Goal: Task Accomplishment & Management: Use online tool/utility

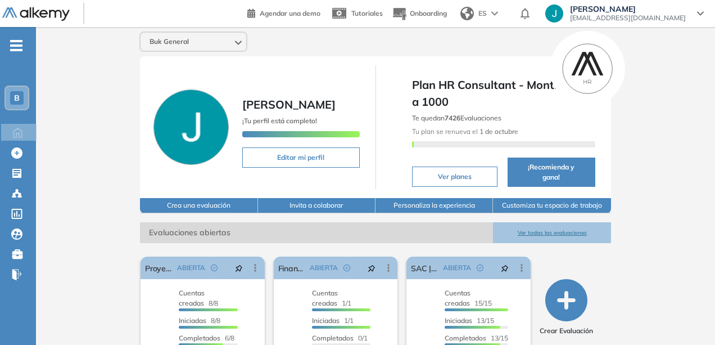
click at [575, 296] on icon "button" at bounding box center [566, 300] width 42 height 42
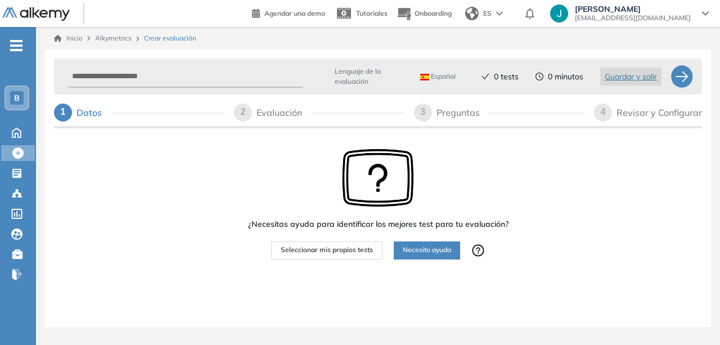
click at [345, 251] on span "Seleccionar mis propios tests" at bounding box center [327, 250] width 92 height 11
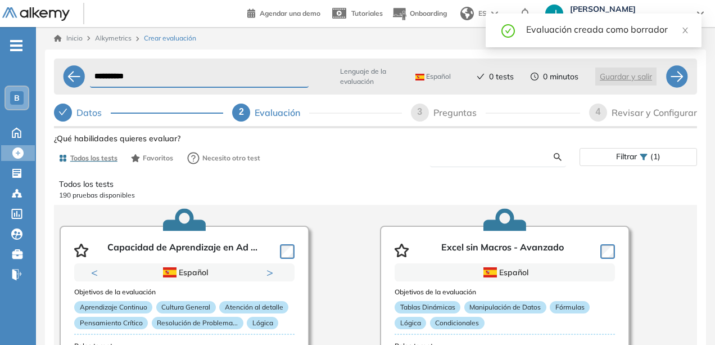
click at [497, 159] on input "text" at bounding box center [496, 157] width 115 height 10
type input "*"
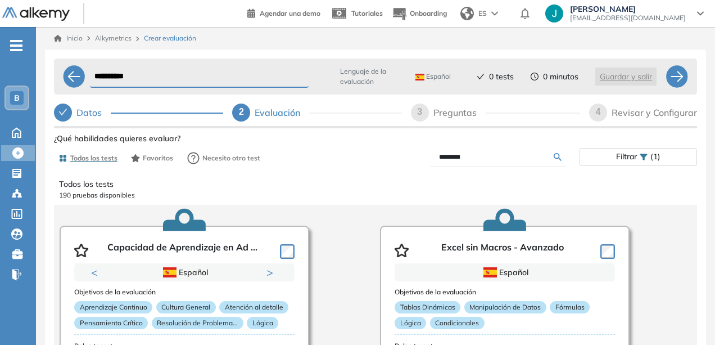
click at [548, 156] on input "********" at bounding box center [496, 157] width 115 height 10
type input "********"
click at [561, 159] on div "Ver preguntas de muestra Demo Experiencia Starter Validado undefined minutos Pr…" at bounding box center [375, 287] width 643 height 315
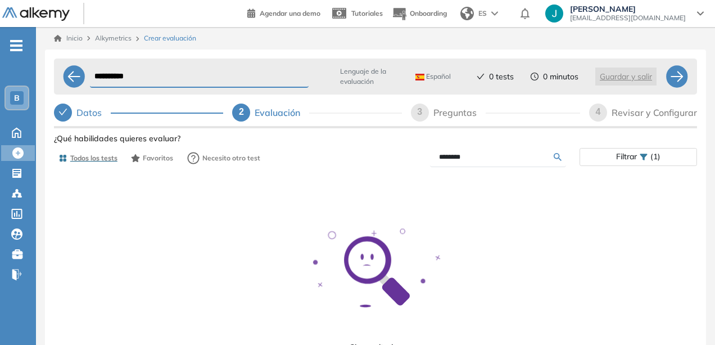
click at [503, 143] on div "¿Qué habilidades quieres evaluar?" at bounding box center [375, 139] width 643 height 12
drag, startPoint x: 502, startPoint y: 154, endPoint x: 396, endPoint y: 159, distance: 105.3
click at [396, 160] on div "********" at bounding box center [478, 157] width 204 height 20
type input "*"
type input "**********"
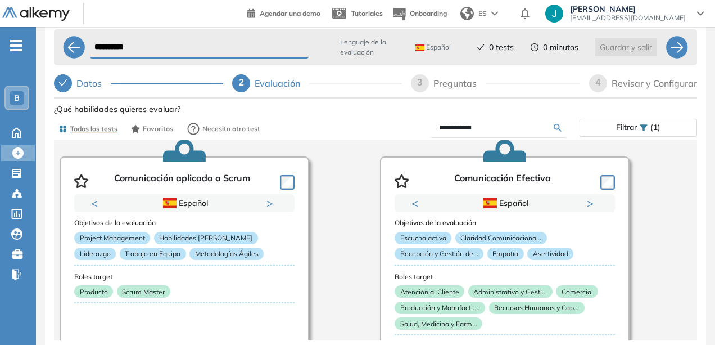
scroll to position [56, 0]
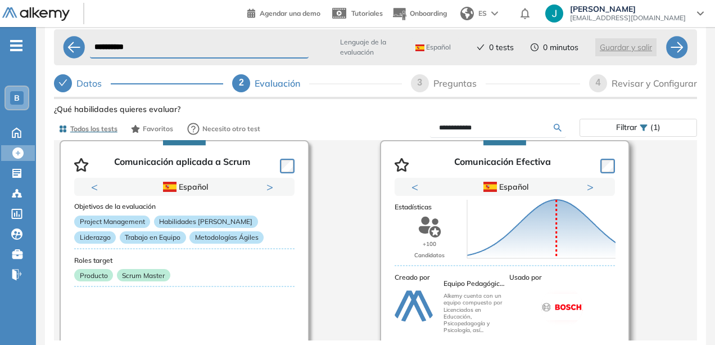
click at [512, 161] on div "Puntuación 0 10 20 30 40 50 60 70 80 90 100 Promedio" at bounding box center [529, 223] width 132 height 124
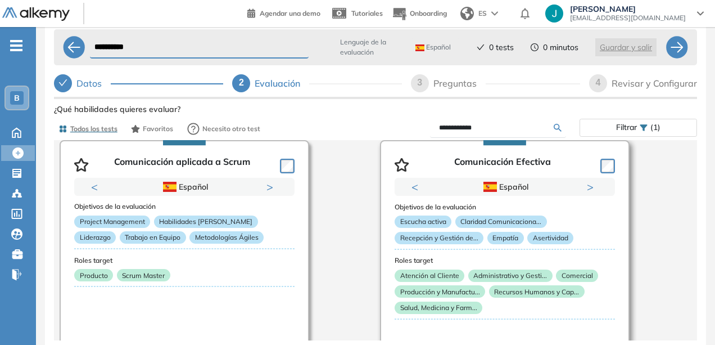
click at [512, 157] on p "Comunicación Efectiva" at bounding box center [502, 164] width 97 height 17
drag, startPoint x: 489, startPoint y: 147, endPoint x: 490, endPoint y: 155, distance: 8.0
click at [489, 147] on div "Comunicación Efectiva" at bounding box center [505, 162] width 220 height 30
click at [491, 157] on p "Comunicación Efectiva" at bounding box center [502, 164] width 97 height 17
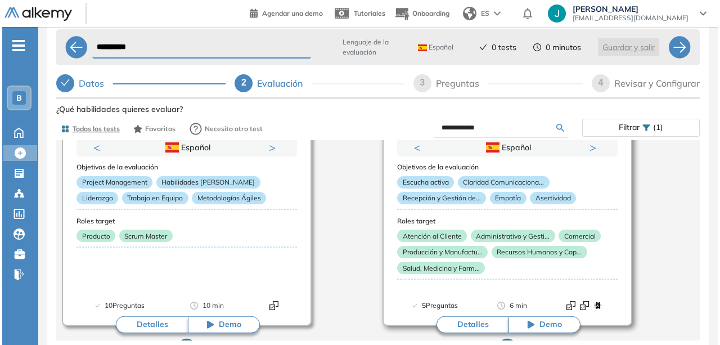
scroll to position [112, 0]
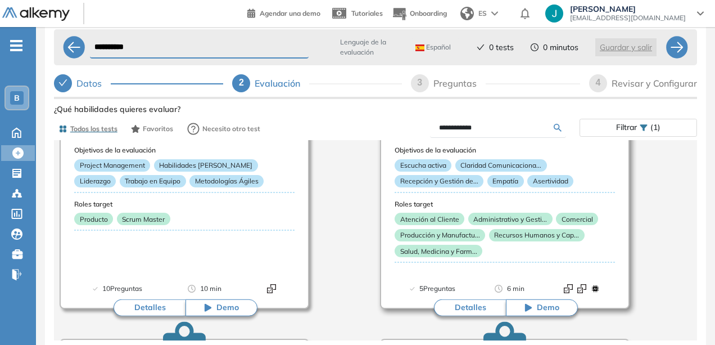
click at [481, 307] on button "Detalles" at bounding box center [470, 307] width 72 height 17
click at [477, 303] on button "Detalles" at bounding box center [470, 307] width 72 height 17
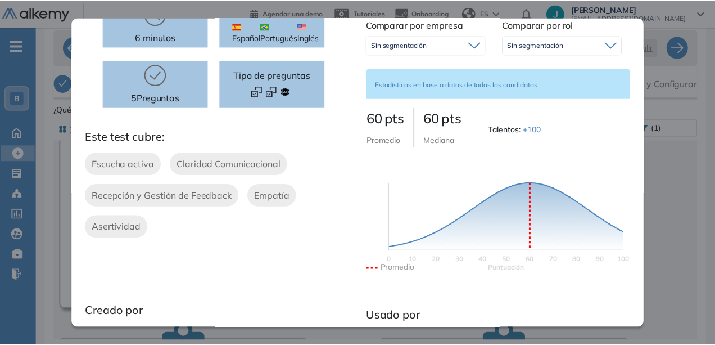
scroll to position [0, 0]
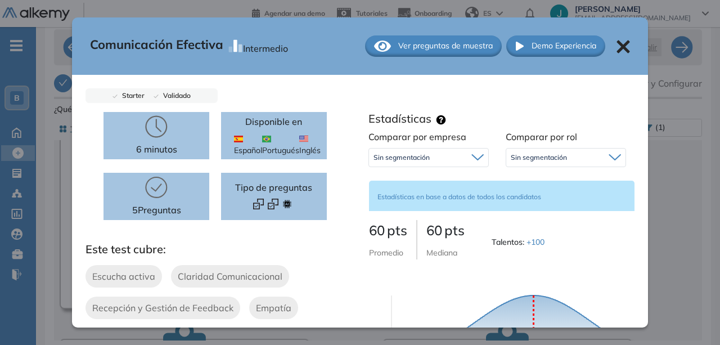
click at [616, 44] on icon at bounding box center [622, 46] width 13 height 13
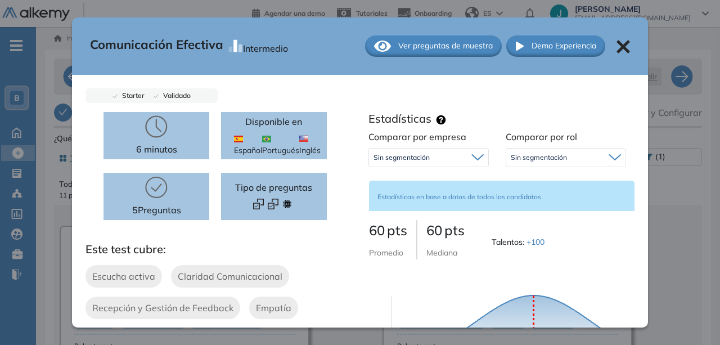
click at [616, 47] on icon at bounding box center [622, 46] width 13 height 13
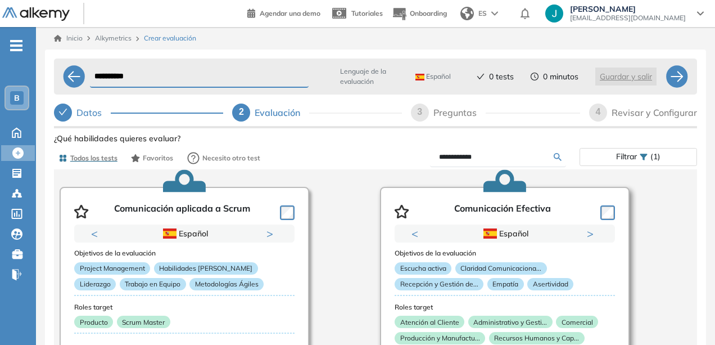
scroll to position [56, 0]
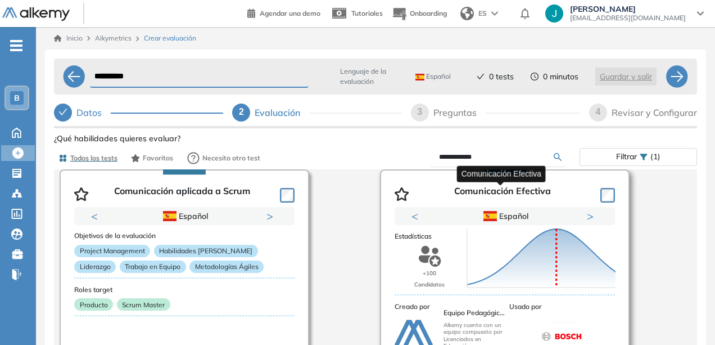
click at [511, 190] on p "Comunicación Efectiva" at bounding box center [502, 194] width 97 height 17
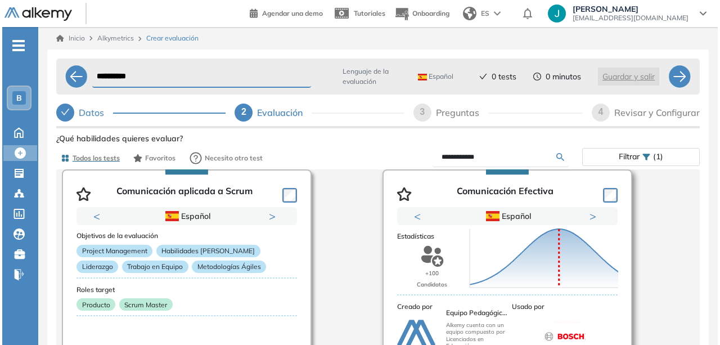
scroll to position [281, 0]
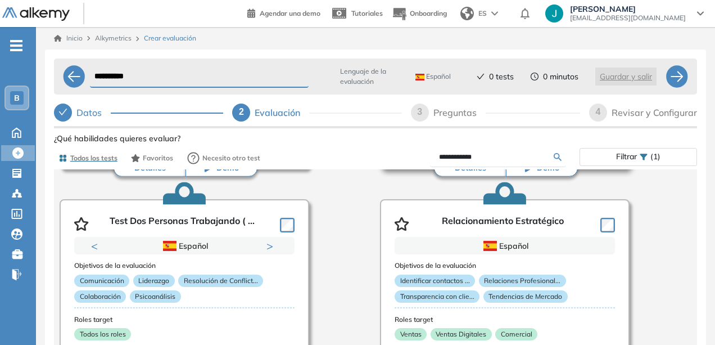
click at [461, 174] on button "Detalles" at bounding box center [470, 168] width 72 height 17
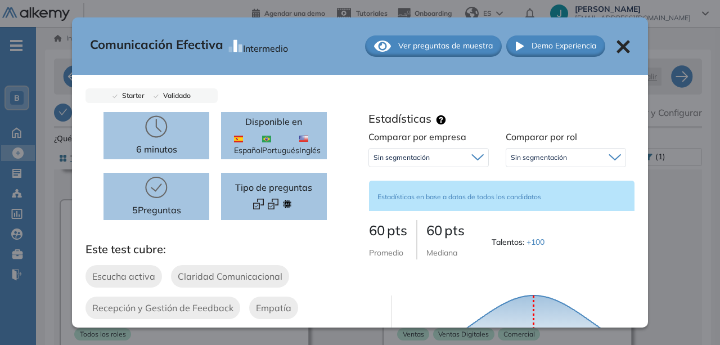
click at [461, 173] on div "Comunicación Efectiva Intermedio Ver preguntas de muestra Demo Experiencia Star…" at bounding box center [378, 287] width 648 height 315
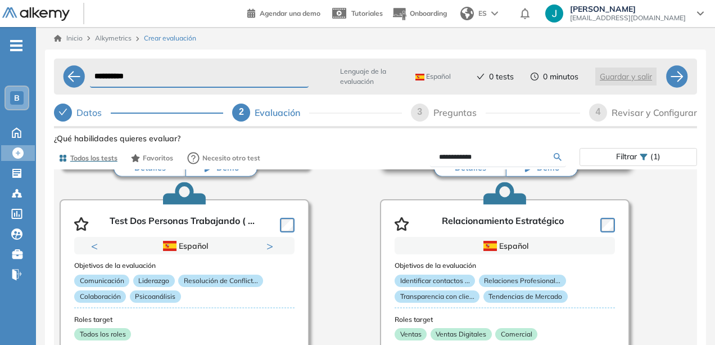
click at [461, 173] on button "Detalles" at bounding box center [470, 168] width 72 height 17
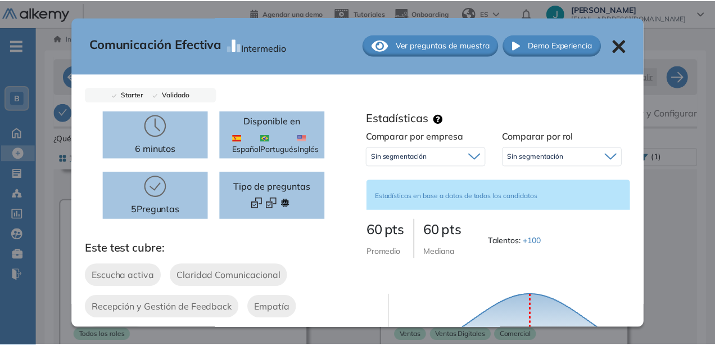
scroll to position [0, 0]
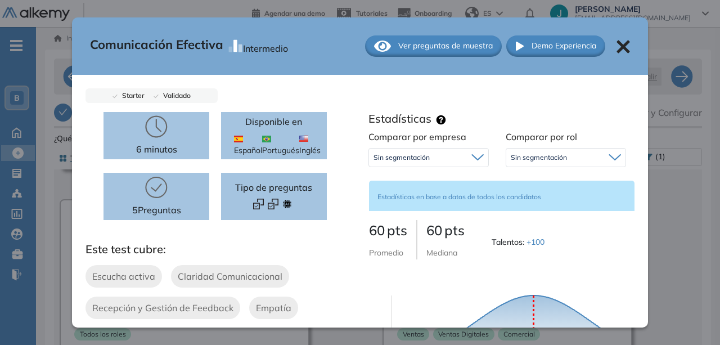
click at [432, 48] on span "Ver preguntas de muestra" at bounding box center [445, 46] width 94 height 12
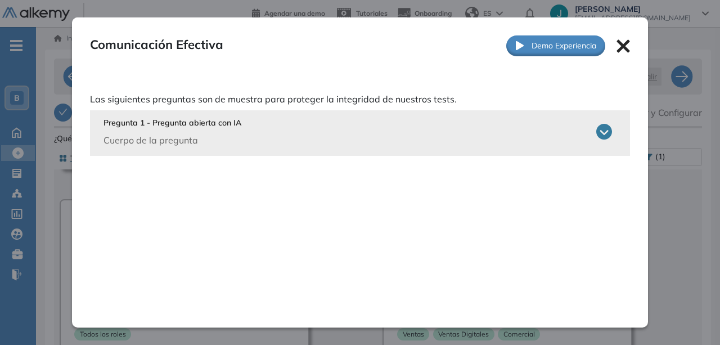
click at [596, 131] on icon at bounding box center [604, 132] width 16 height 16
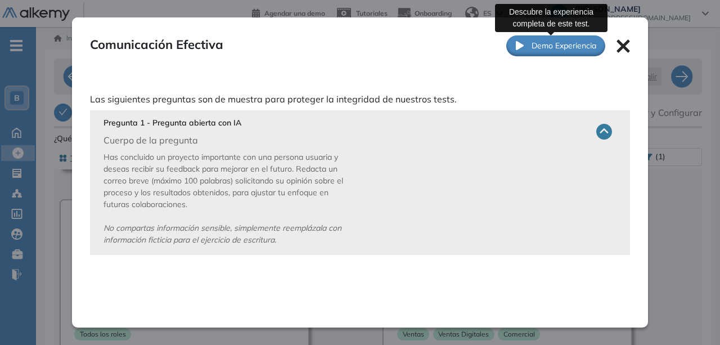
click at [576, 42] on span "Demo Experiencia" at bounding box center [563, 46] width 65 height 12
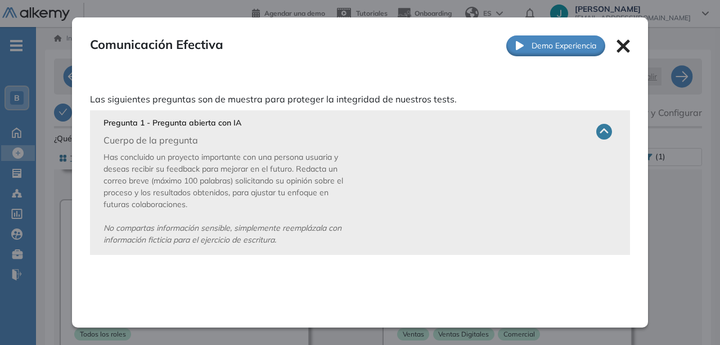
click at [616, 49] on icon at bounding box center [622, 45] width 13 height 13
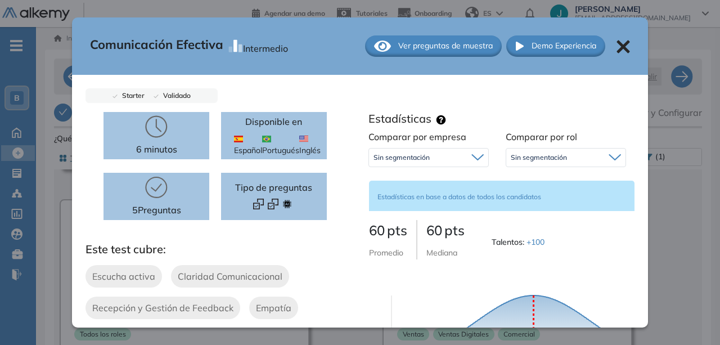
click at [616, 48] on icon at bounding box center [622, 46] width 13 height 13
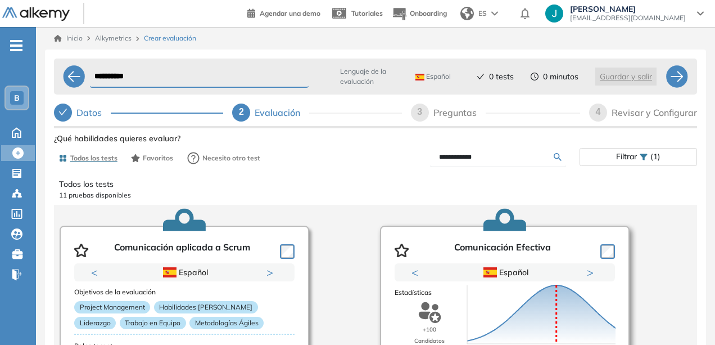
click at [611, 253] on article "Comunicación Efectiva Previous Inglés Español Portugués Inglés Español Portugué…" at bounding box center [505, 338] width 250 height 225
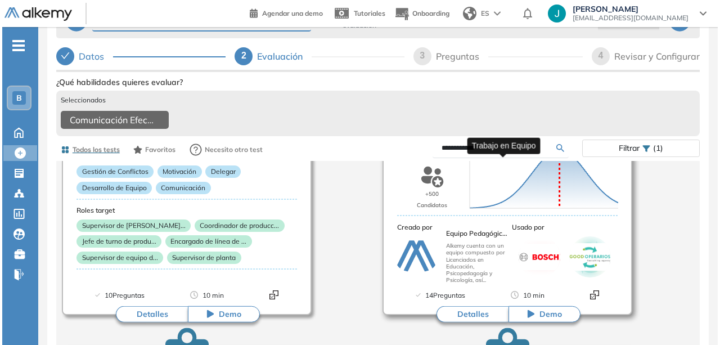
scroll to position [675, 0]
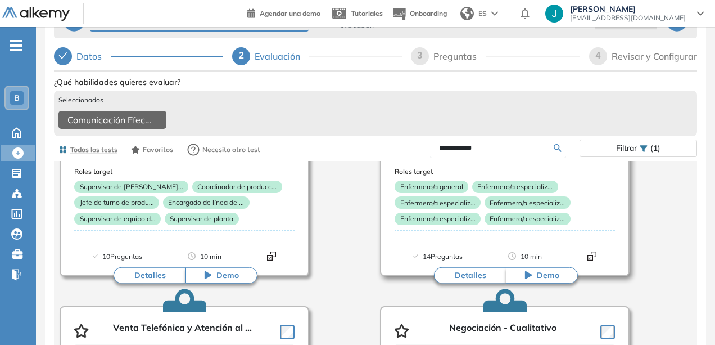
click at [475, 283] on button "Detalles" at bounding box center [470, 275] width 72 height 17
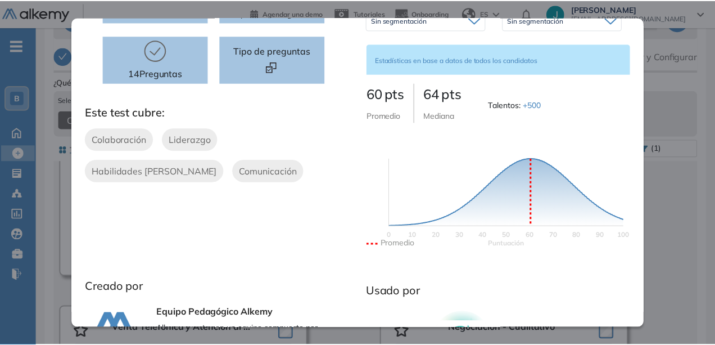
scroll to position [0, 0]
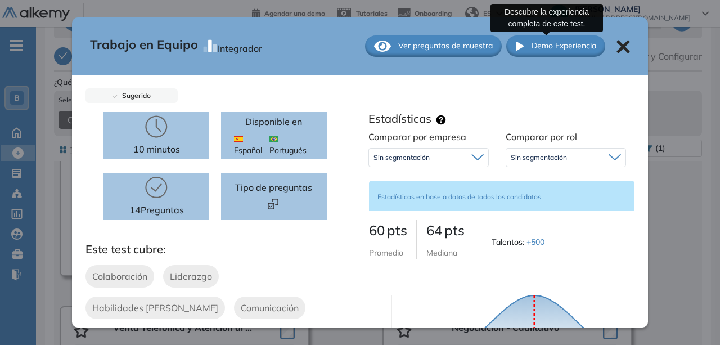
click at [549, 47] on span "Demo Experiencia" at bounding box center [563, 46] width 65 height 12
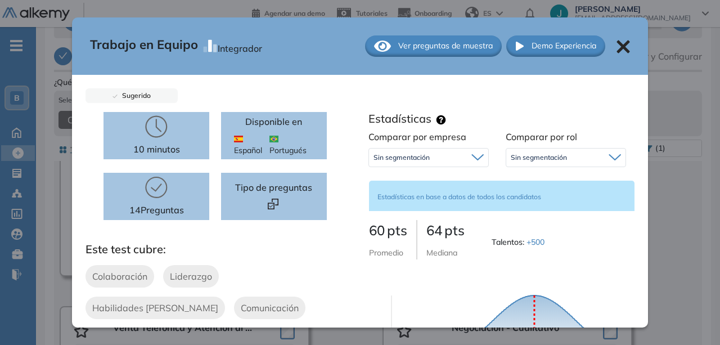
click at [616, 49] on icon at bounding box center [622, 46] width 13 height 13
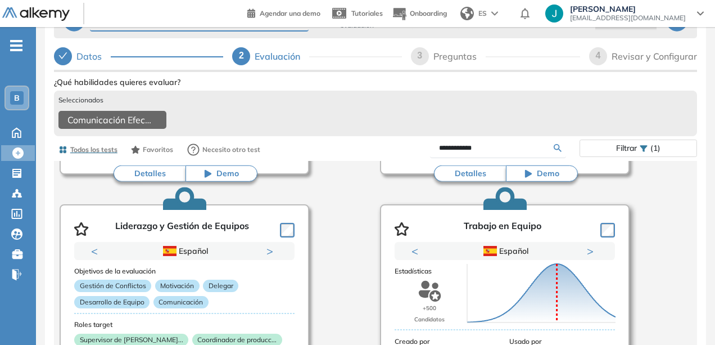
scroll to position [506, 0]
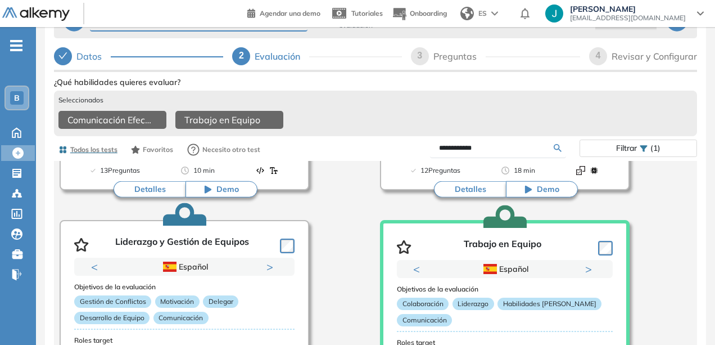
drag, startPoint x: 431, startPoint y: 155, endPoint x: 421, endPoint y: 147, distance: 12.4
click at [411, 155] on div "**********" at bounding box center [478, 148] width 204 height 20
type input "**********"
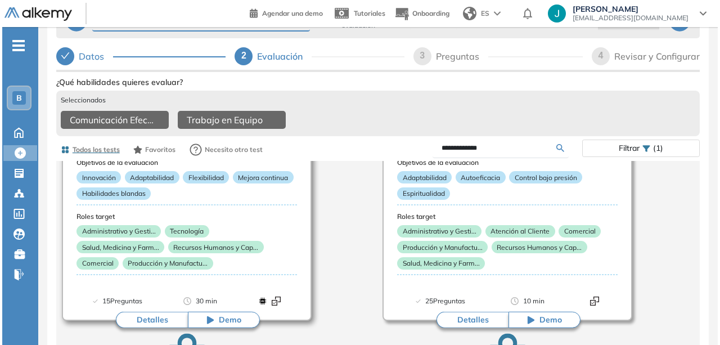
scroll to position [394, 0]
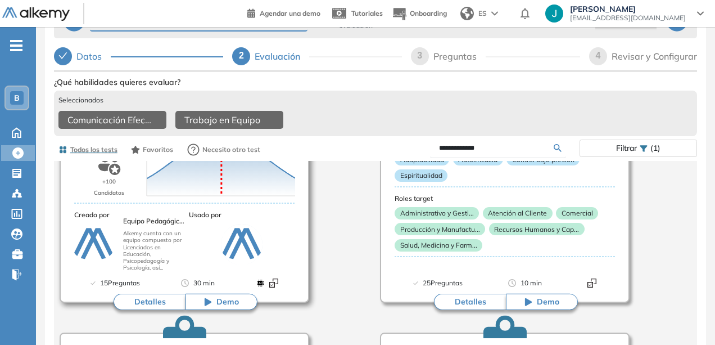
click at [151, 309] on button "Detalles" at bounding box center [150, 302] width 72 height 17
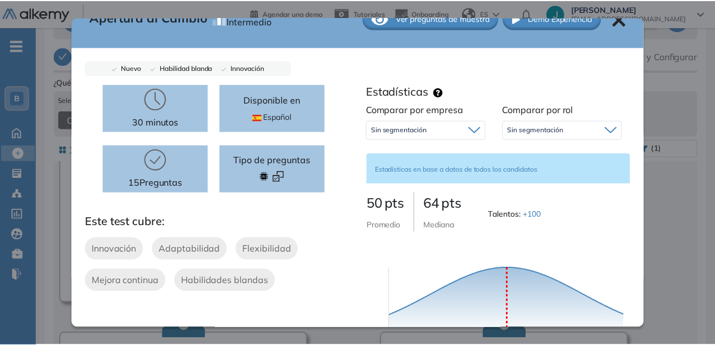
scroll to position [0, 0]
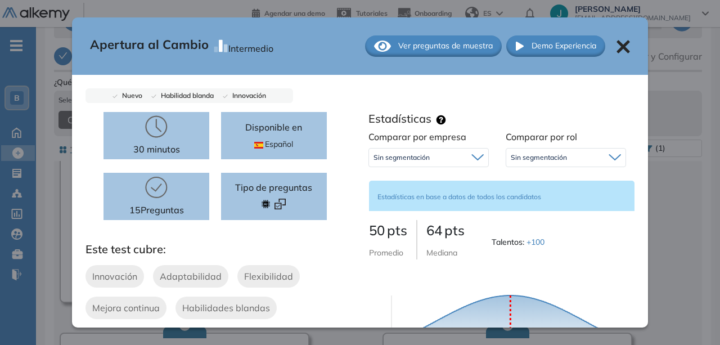
click at [616, 48] on icon at bounding box center [622, 46] width 13 height 13
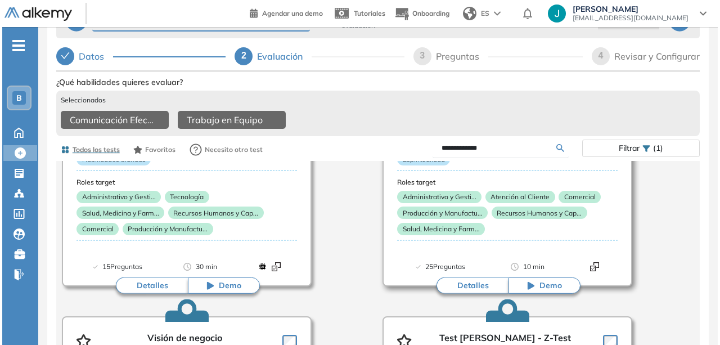
scroll to position [394, 0]
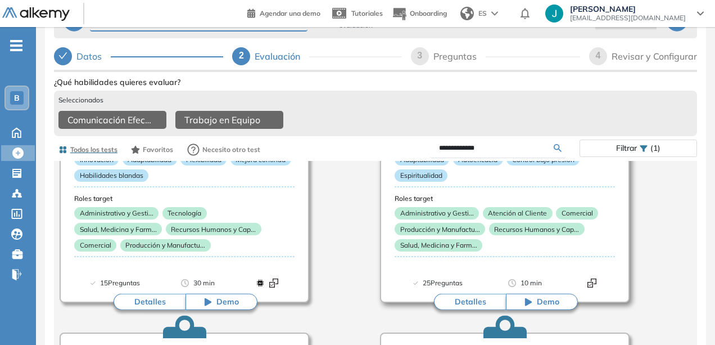
click at [468, 303] on button "Detalles" at bounding box center [470, 302] width 72 height 17
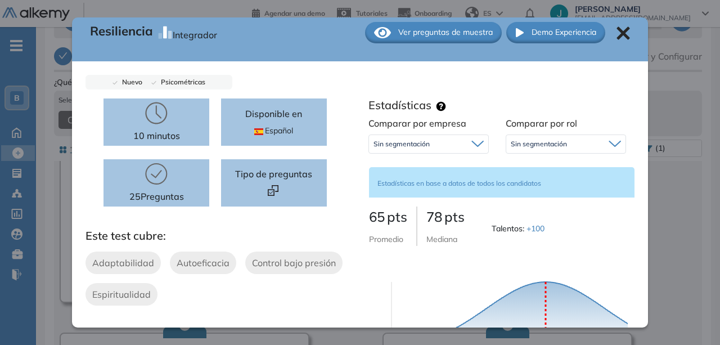
scroll to position [0, 0]
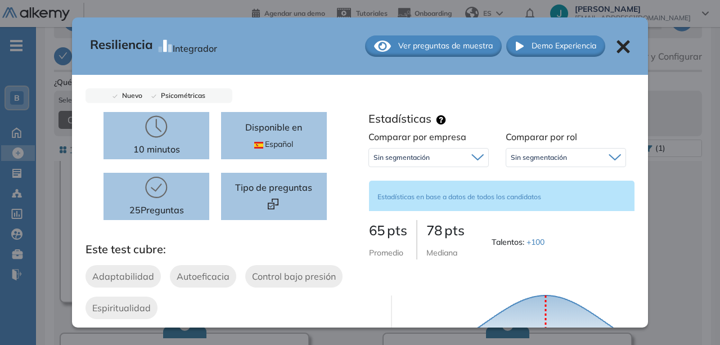
click at [454, 42] on span "Ver preguntas de muestra" at bounding box center [445, 46] width 94 height 12
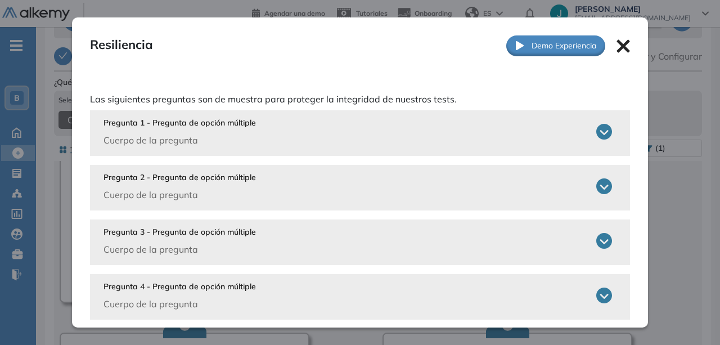
click at [593, 123] on div "Pregunta 1 - Pregunta de opción múltiple Cuerpo de la pregunta" at bounding box center [357, 132] width 508 height 30
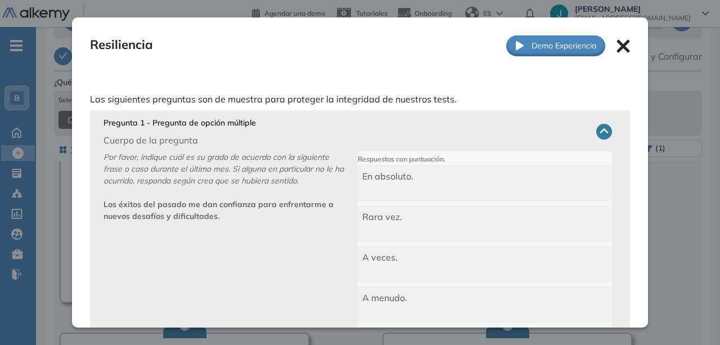
click at [596, 136] on icon at bounding box center [604, 132] width 16 height 16
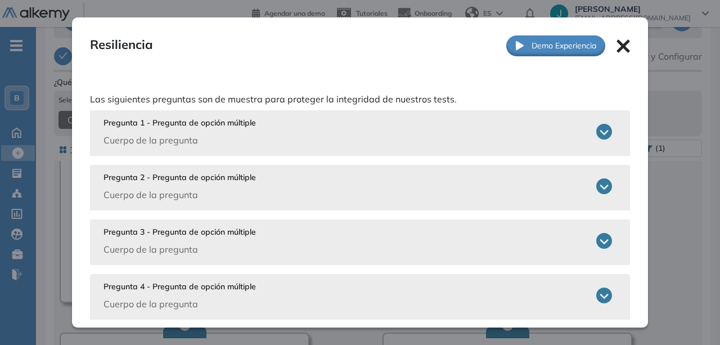
click at [596, 134] on icon at bounding box center [604, 132] width 16 height 16
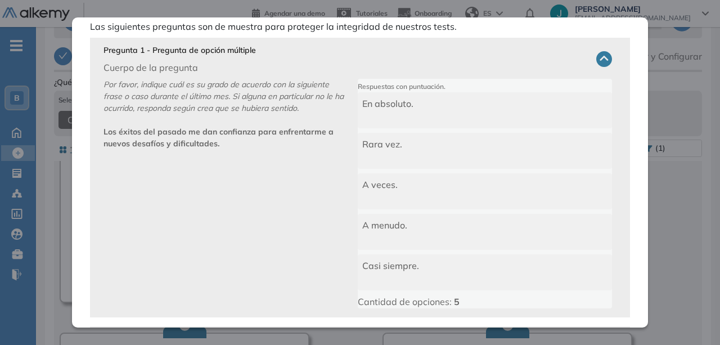
scroll to position [56, 0]
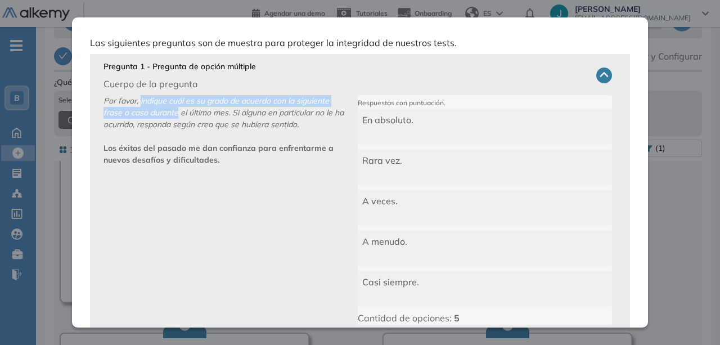
drag, startPoint x: 151, startPoint y: 102, endPoint x: 181, endPoint y: 100, distance: 30.5
click at [175, 107] on icon "Por favor, indique cuál es su grado de acuerdo con la siguiente frase o caso du…" at bounding box center [223, 113] width 240 height 34
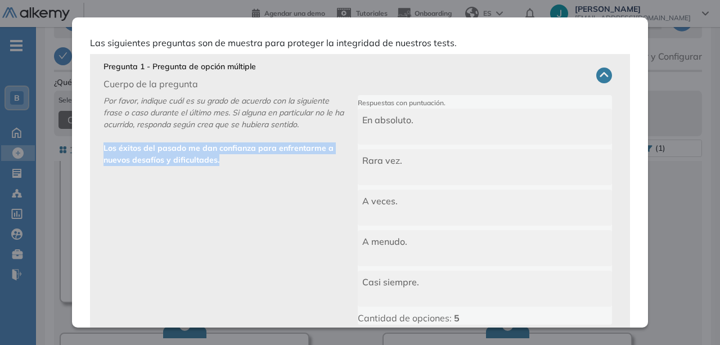
drag, startPoint x: 101, startPoint y: 147, endPoint x: 226, endPoint y: 159, distance: 125.5
click at [226, 159] on div "Pregunta 1 - Pregunta de opción múltiple Cuerpo de la pregunta Por favor, indiq…" at bounding box center [360, 193] width 540 height 279
click at [275, 160] on p "Por favor, indique cuál es su grado de acuerdo con la siguiente frase o caso du…" at bounding box center [230, 209] width 254 height 229
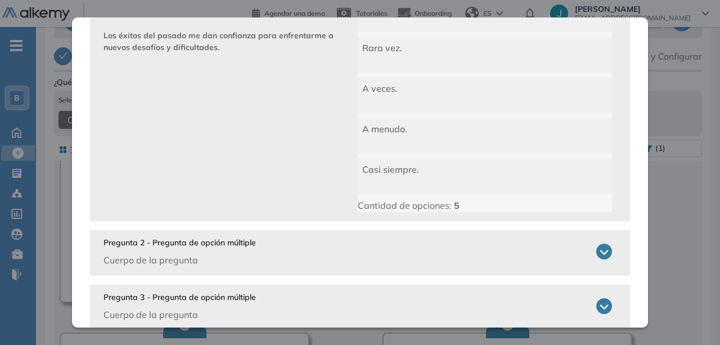
scroll to position [225, 0]
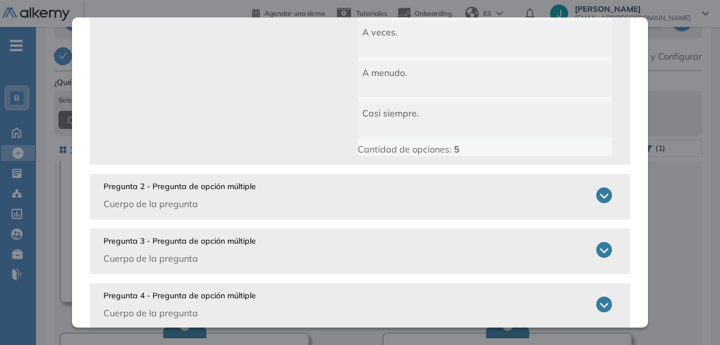
click at [596, 195] on icon at bounding box center [604, 195] width 16 height 16
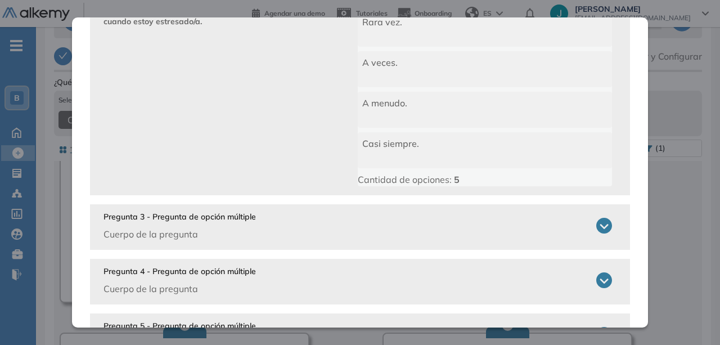
scroll to position [506, 0]
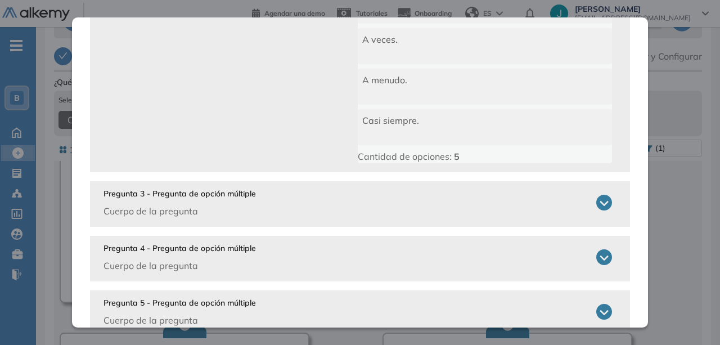
click at [597, 200] on icon at bounding box center [604, 203] width 16 height 16
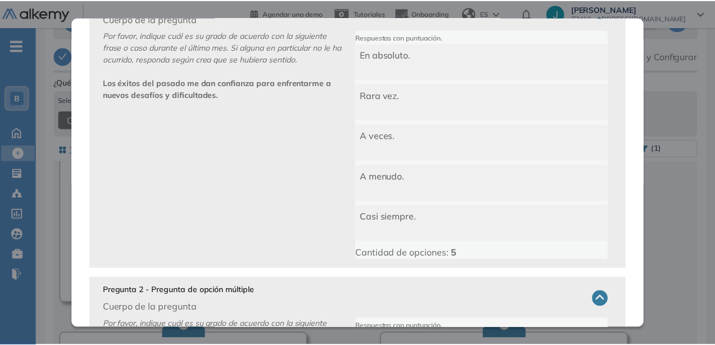
scroll to position [0, 0]
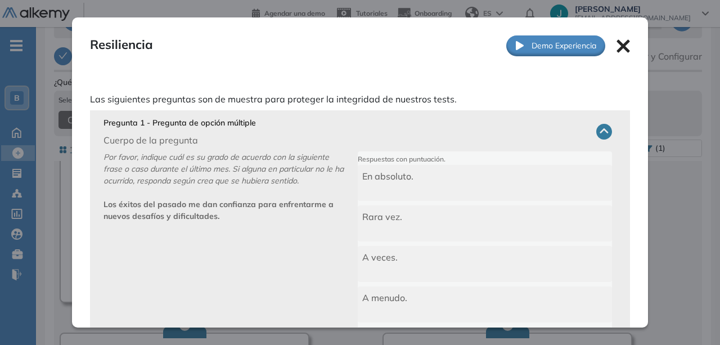
click at [619, 46] on icon at bounding box center [622, 45] width 13 height 13
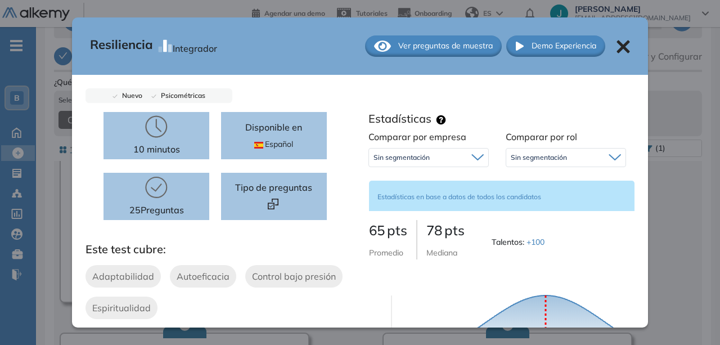
click at [616, 43] on icon at bounding box center [622, 46] width 13 height 13
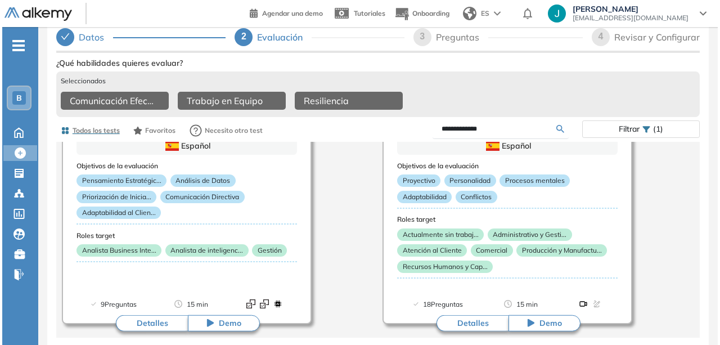
scroll to position [85, 0]
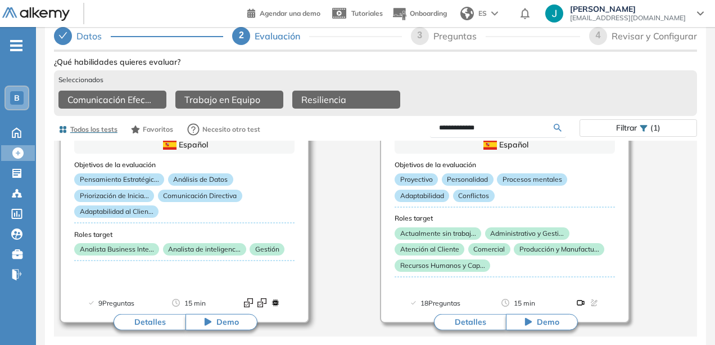
click at [146, 320] on button "Detalles" at bounding box center [150, 321] width 72 height 17
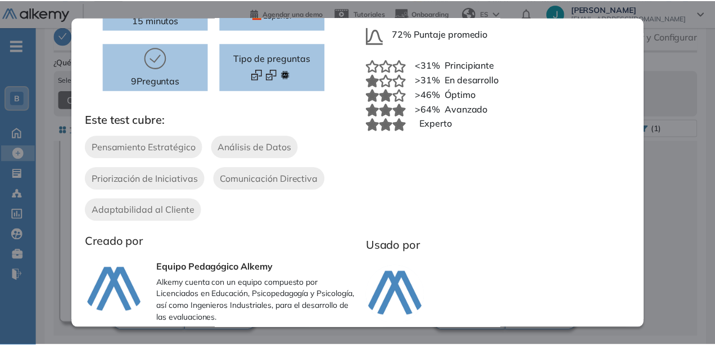
scroll to position [0, 0]
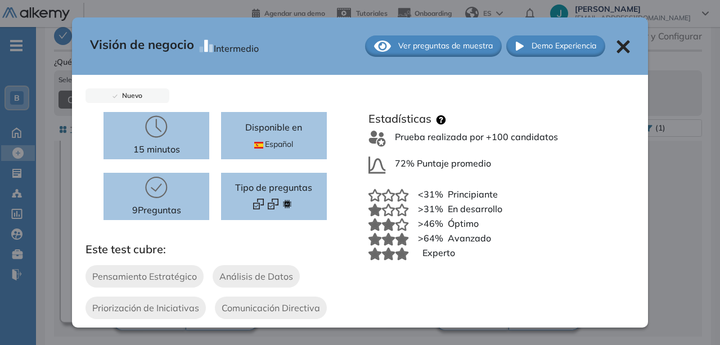
click at [616, 48] on icon at bounding box center [622, 46] width 13 height 13
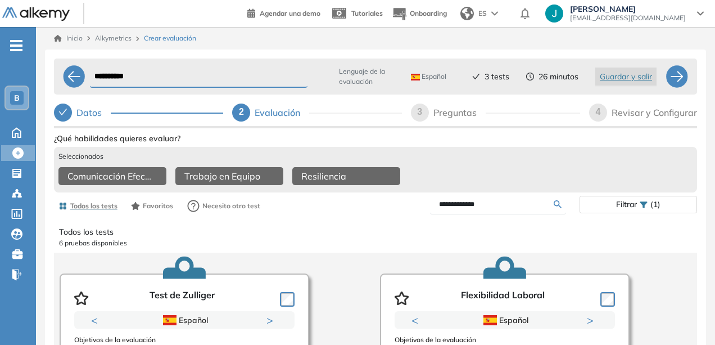
click at [169, 80] on input "**********" at bounding box center [199, 77] width 218 height 22
type input "*"
click at [161, 77] on input "**********" at bounding box center [199, 77] width 218 height 22
type input "**********"
click at [677, 77] on div at bounding box center [677, 76] width 22 height 22
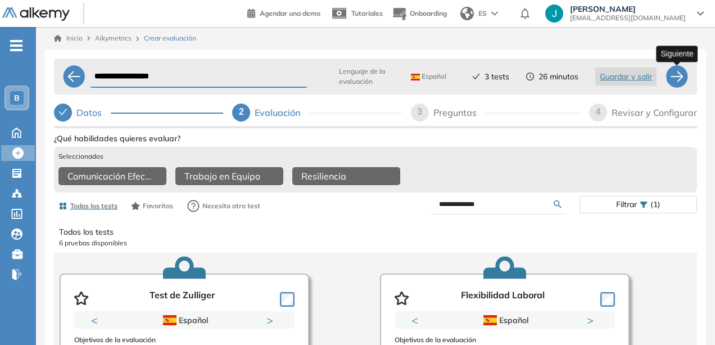
select select "*****"
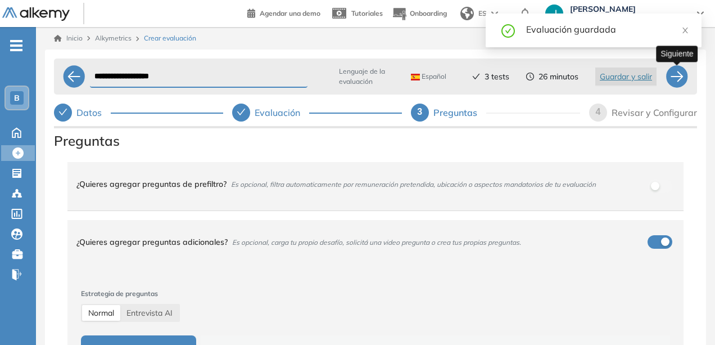
click at [671, 74] on div at bounding box center [677, 76] width 22 height 22
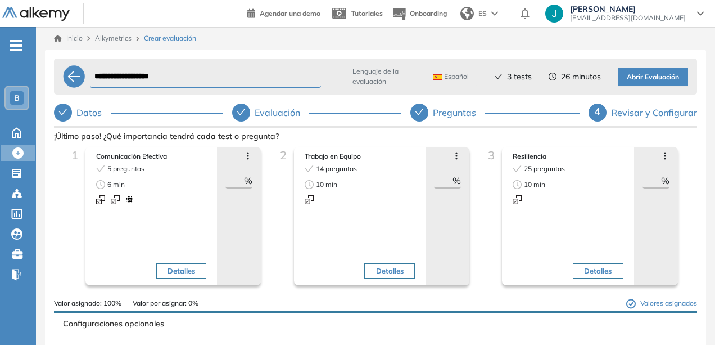
click at [650, 180] on input "**" at bounding box center [652, 180] width 19 height 13
drag, startPoint x: 522, startPoint y: 169, endPoint x: 531, endPoint y: 172, distance: 8.7
click at [531, 172] on span "25 preguntas" at bounding box center [544, 169] width 41 height 10
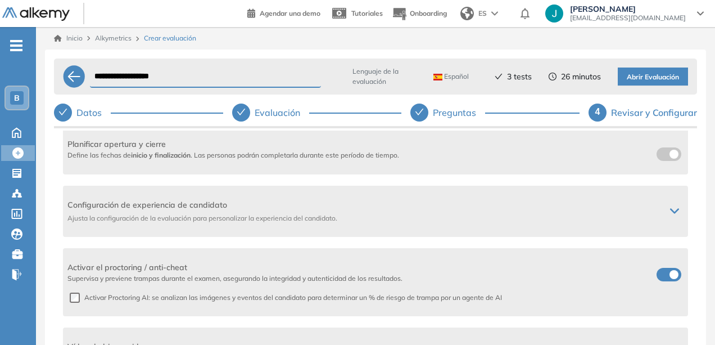
scroll to position [225, 0]
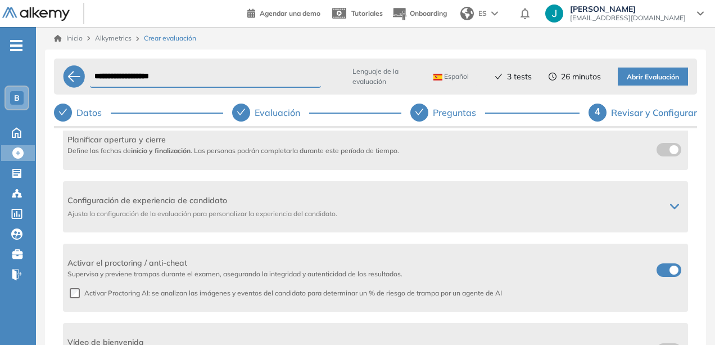
click at [665, 269] on label at bounding box center [669, 269] width 25 height 13
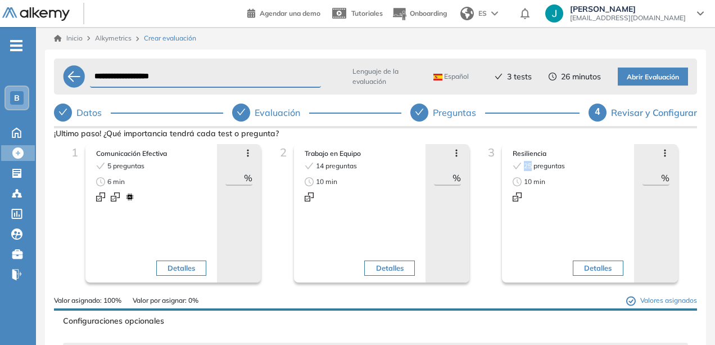
scroll to position [0, 0]
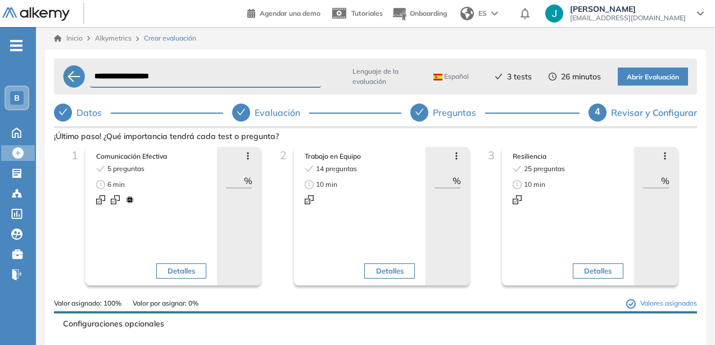
click at [155, 78] on input "**********" at bounding box center [205, 77] width 231 height 22
type input "**********"
click at [657, 76] on span "Abrir Evaluación" at bounding box center [653, 77] width 52 height 11
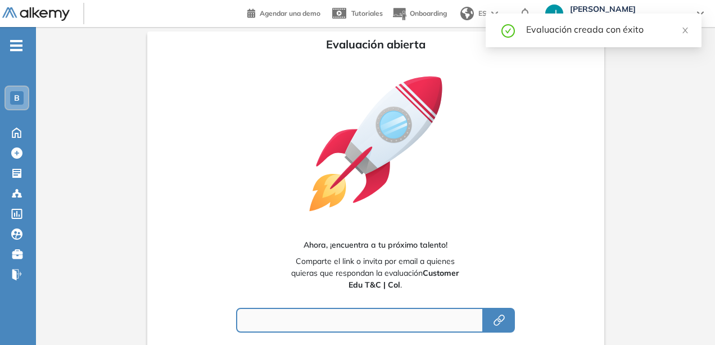
type input "**********"
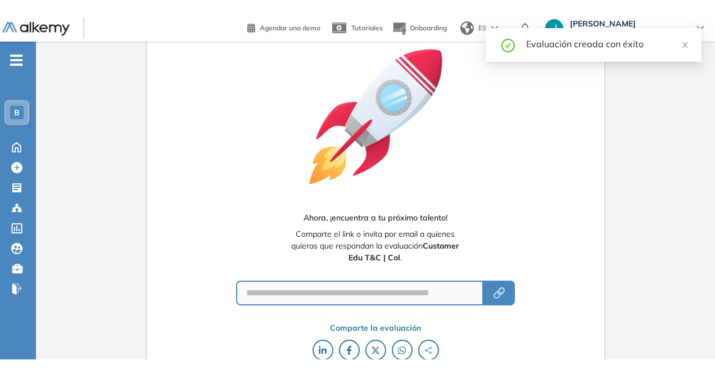
scroll to position [56, 0]
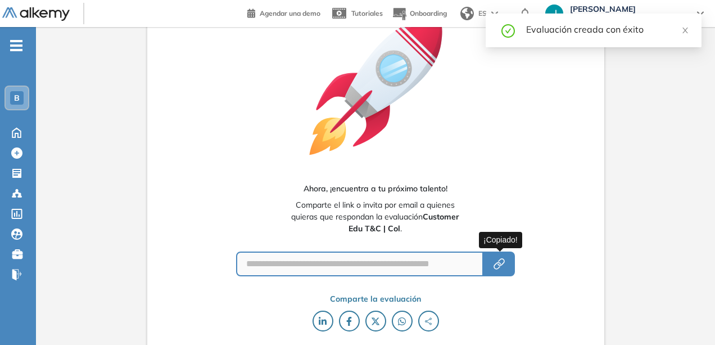
click at [500, 265] on div "**********" at bounding box center [357, 161] width 715 height 434
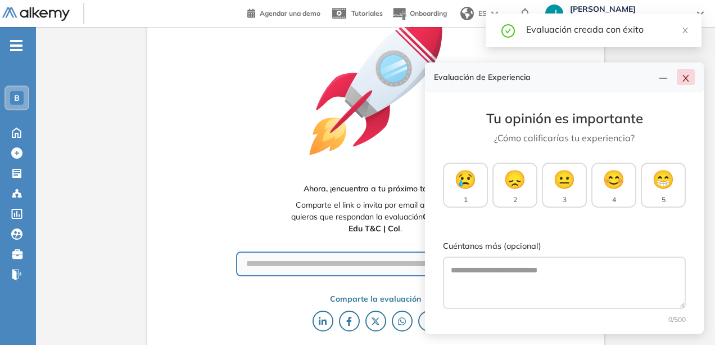
click at [685, 78] on icon "close" at bounding box center [686, 78] width 9 height 9
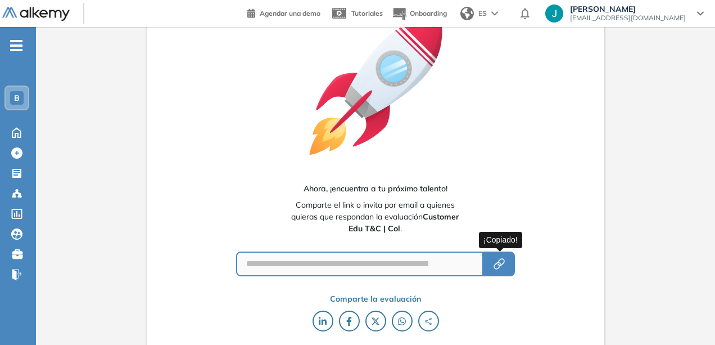
click at [494, 266] on icon "button" at bounding box center [499, 263] width 13 height 13
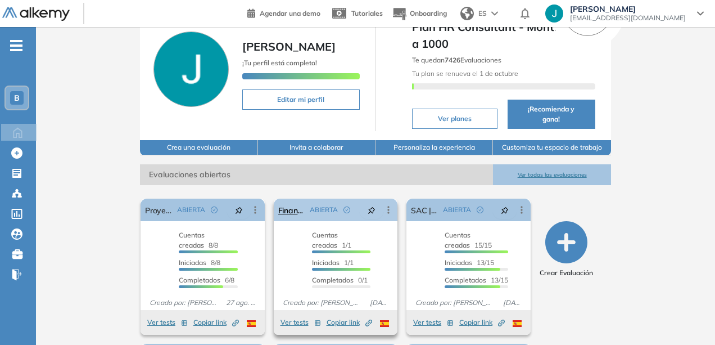
scroll to position [112, 0]
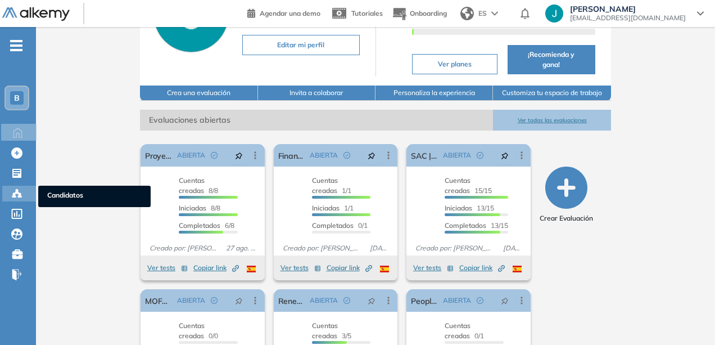
click at [17, 199] on icon at bounding box center [16, 193] width 11 height 11
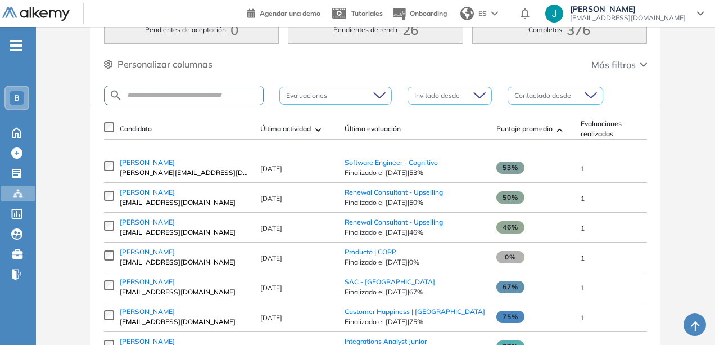
scroll to position [112, 0]
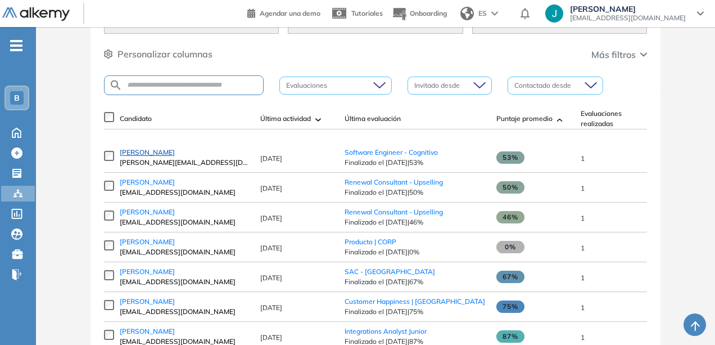
click at [138, 156] on span "Javier Espitia" at bounding box center [147, 152] width 55 height 8
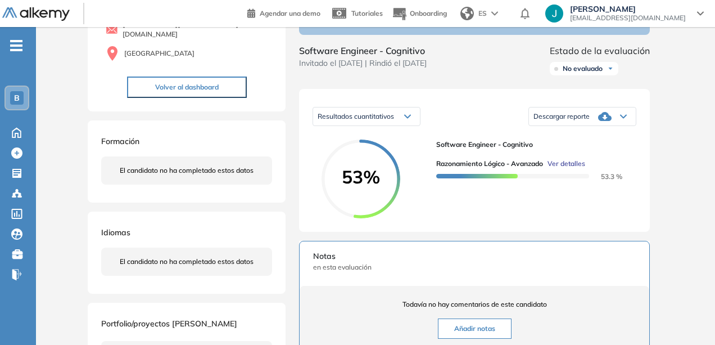
scroll to position [169, 0]
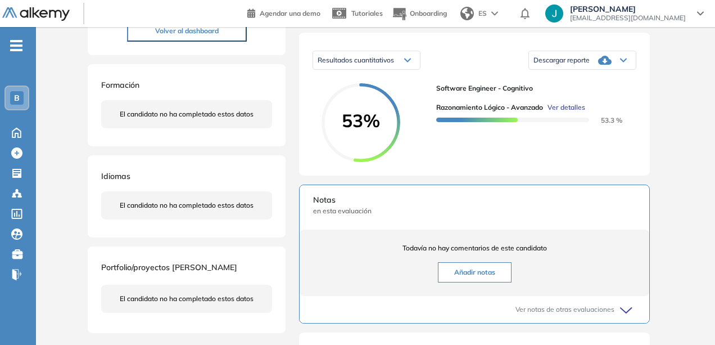
click at [390, 64] on div "Resultados cuantitativos" at bounding box center [366, 60] width 107 height 18
click at [580, 71] on div "Descargar reporte" at bounding box center [582, 60] width 107 height 22
click at [600, 100] on li "Descargar informe resumido" at bounding box center [576, 94] width 84 height 11
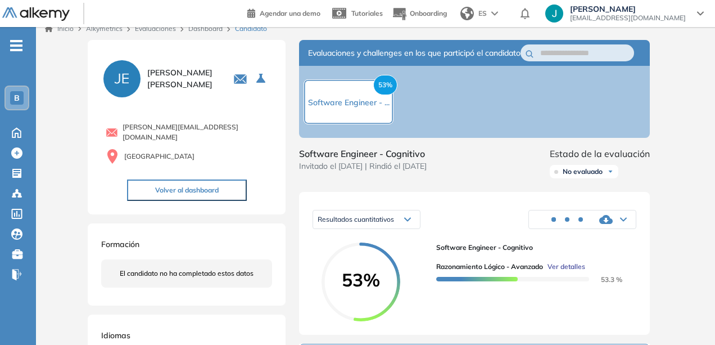
scroll to position [112, 0]
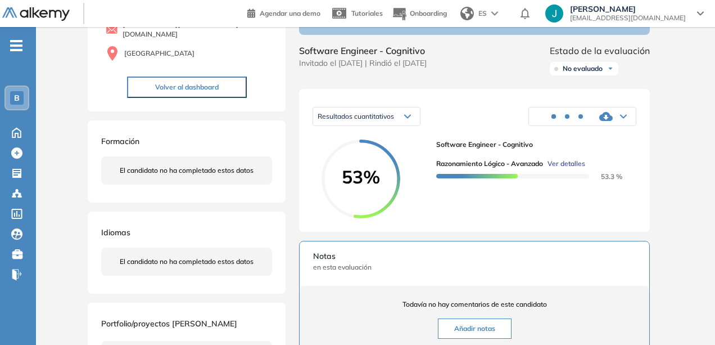
click at [187, 87] on button "Volver al dashboard" at bounding box center [187, 86] width 120 height 21
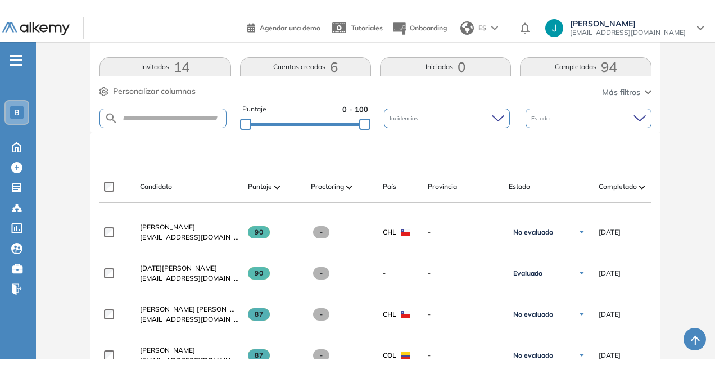
scroll to position [245, 0]
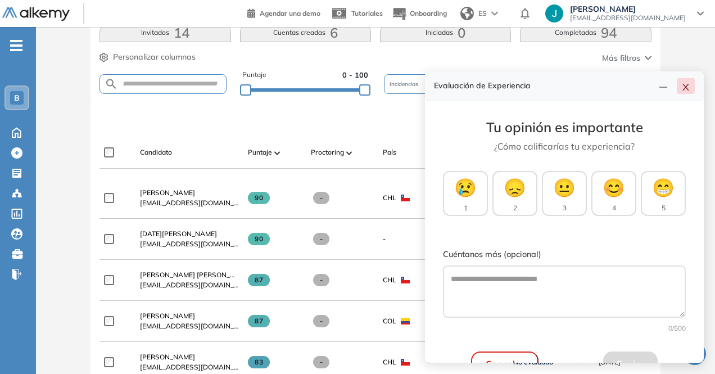
click at [682, 80] on button "button" at bounding box center [686, 86] width 18 height 16
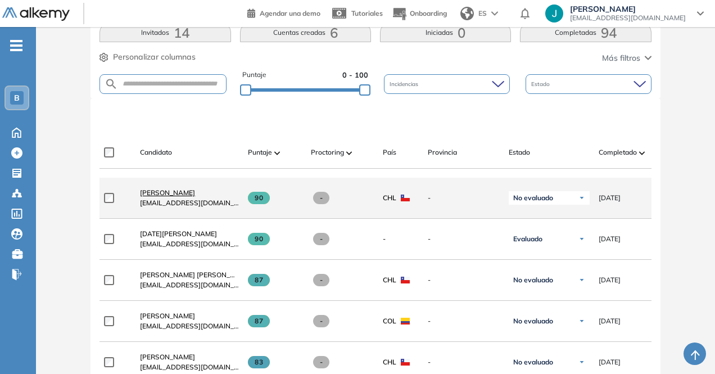
click at [159, 192] on span "Felipe Sateler" at bounding box center [167, 192] width 55 height 8
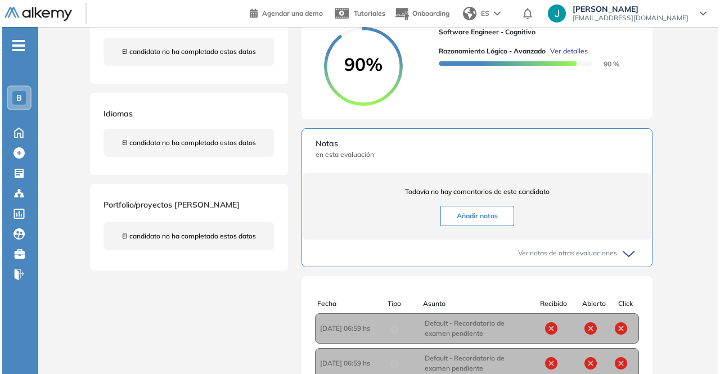
scroll to position [169, 0]
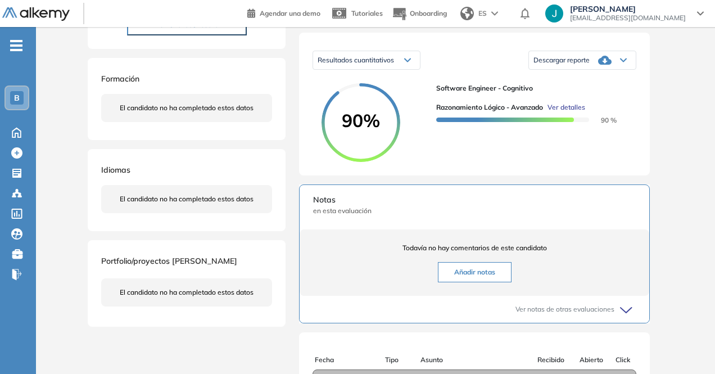
click at [577, 112] on span "Ver detalles" at bounding box center [567, 107] width 38 height 10
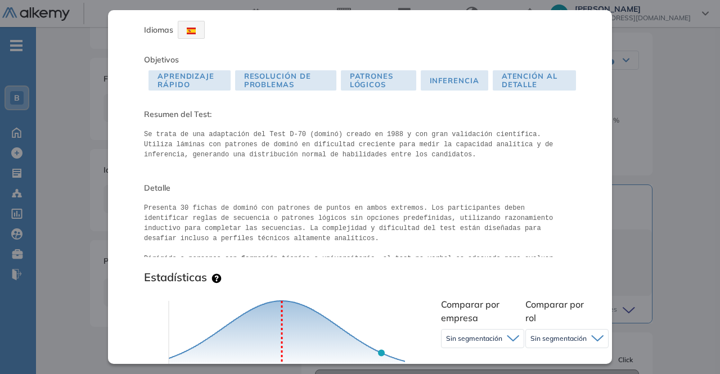
scroll to position [112, 0]
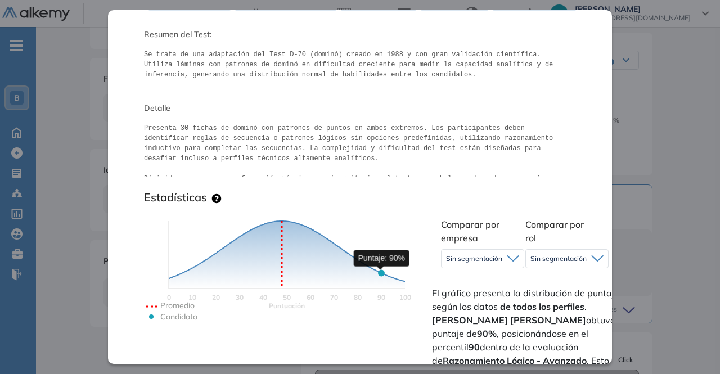
click at [380, 276] on circle at bounding box center [381, 272] width 7 height 7
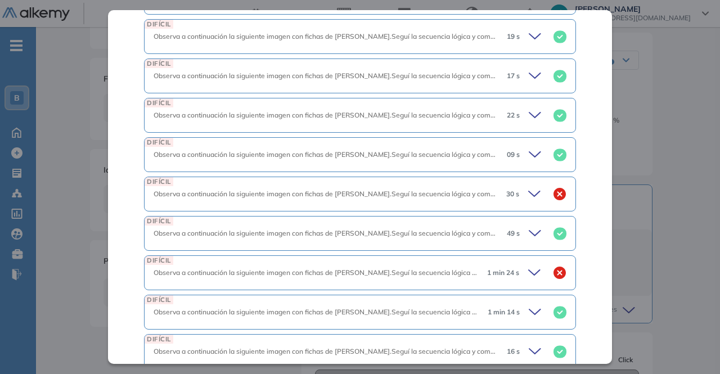
scroll to position [731, 0]
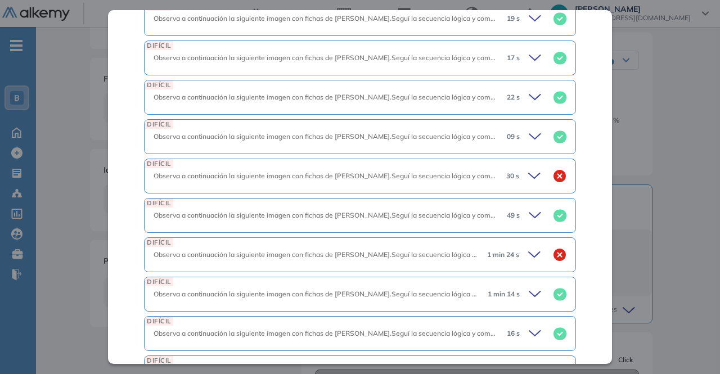
click at [531, 172] on icon at bounding box center [536, 176] width 16 height 16
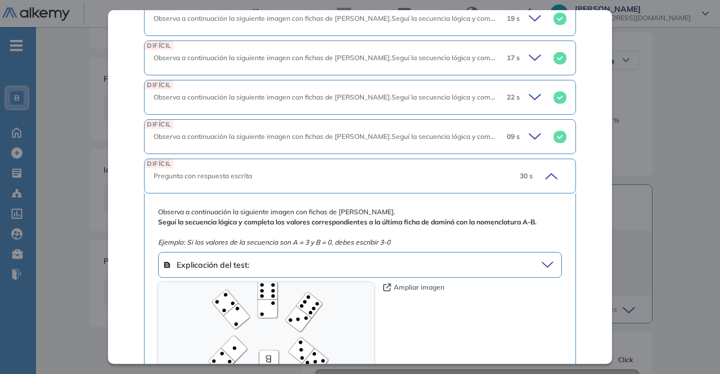
click at [527, 174] on div "30 s" at bounding box center [539, 176] width 56 height 16
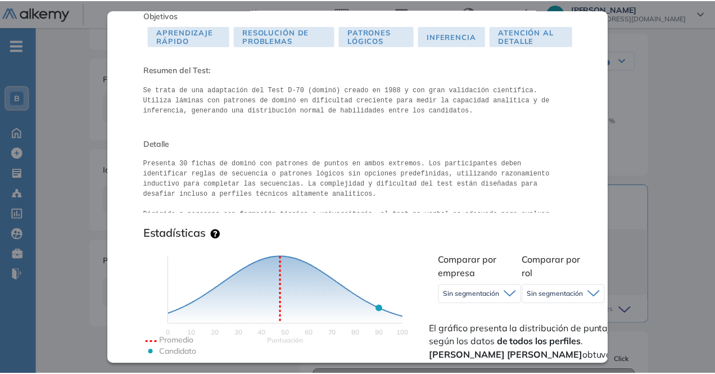
scroll to position [0, 0]
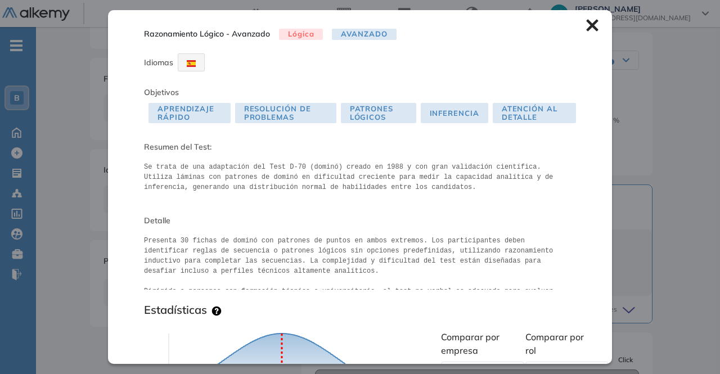
click at [586, 24] on icon at bounding box center [592, 26] width 12 height 12
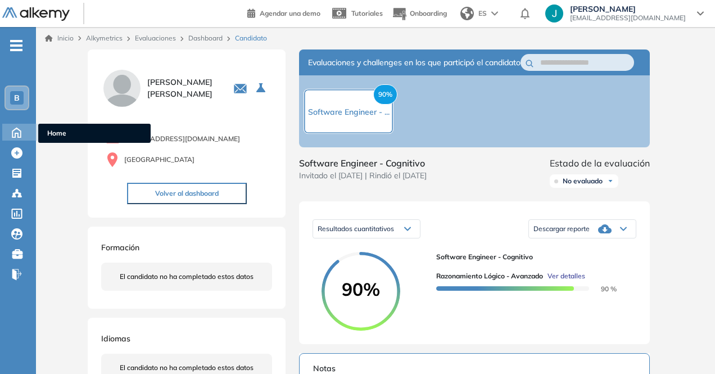
click at [18, 129] on icon at bounding box center [16, 133] width 8 height 10
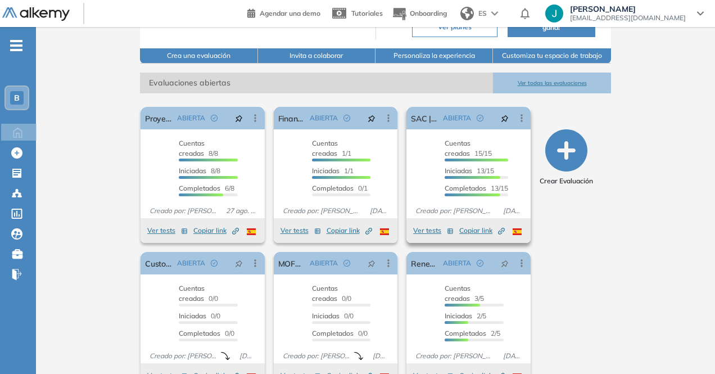
scroll to position [168, 0]
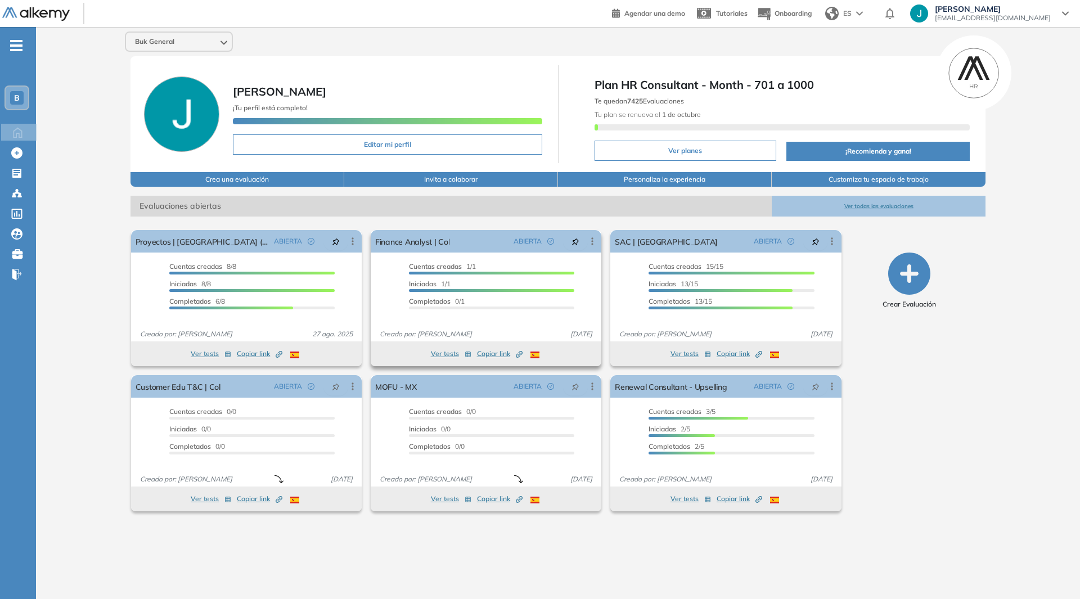
click at [439, 355] on button "Ver tests" at bounding box center [451, 353] width 40 height 13
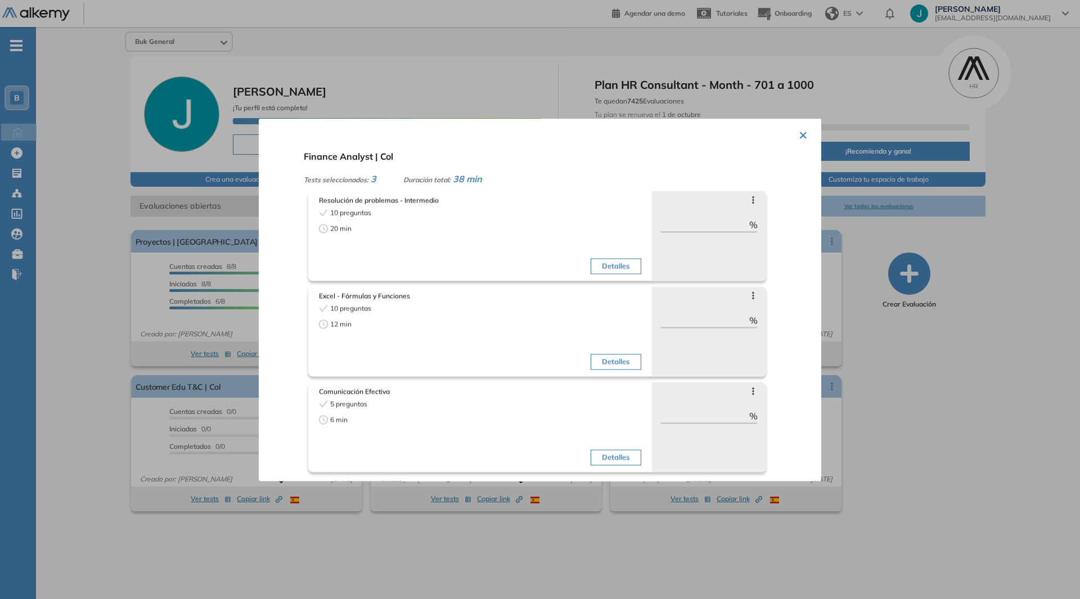
click at [804, 141] on div "× Finance Analyst | Col Tests seleccionados: 3 Duración total: 38 min Resolució…" at bounding box center [540, 299] width 562 height 363
click at [799, 136] on button "×" at bounding box center [803, 134] width 9 height 22
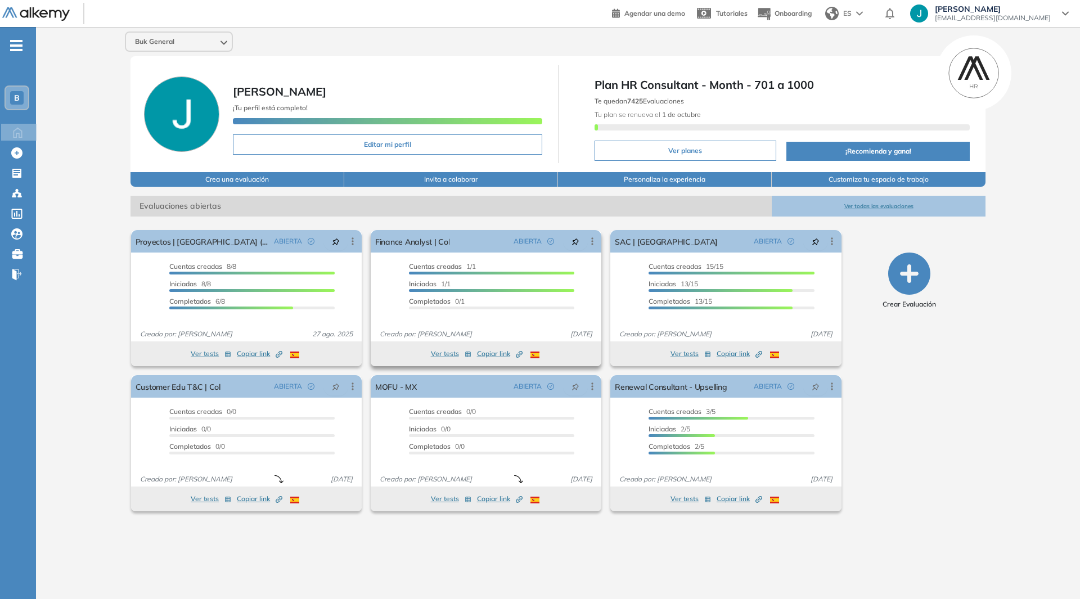
click at [493, 352] on span "Copiar link Created by potrace 1.16, written by Peter Selinger 2001-2019" at bounding box center [500, 354] width 46 height 10
click at [726, 355] on span "Copiar link Created by potrace 1.16, written by Peter Selinger 2001-2019" at bounding box center [739, 354] width 46 height 10
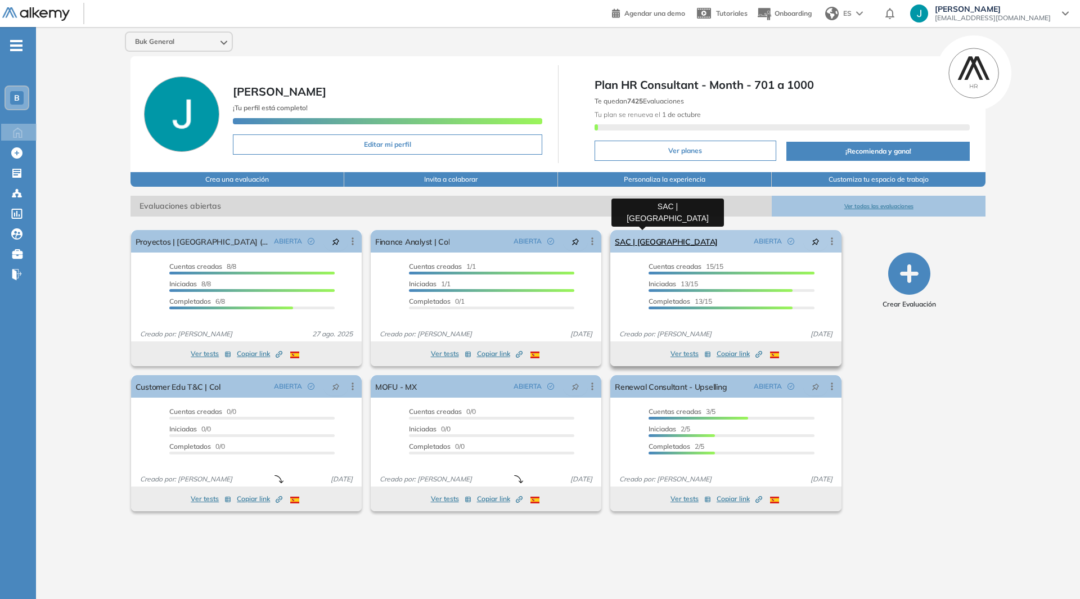
click at [640, 238] on link "SAC | [GEOGRAPHIC_DATA]" at bounding box center [666, 241] width 103 height 22
click at [699, 354] on button "Ver tests" at bounding box center [690, 353] width 40 height 13
